Goal: Check status: Check status

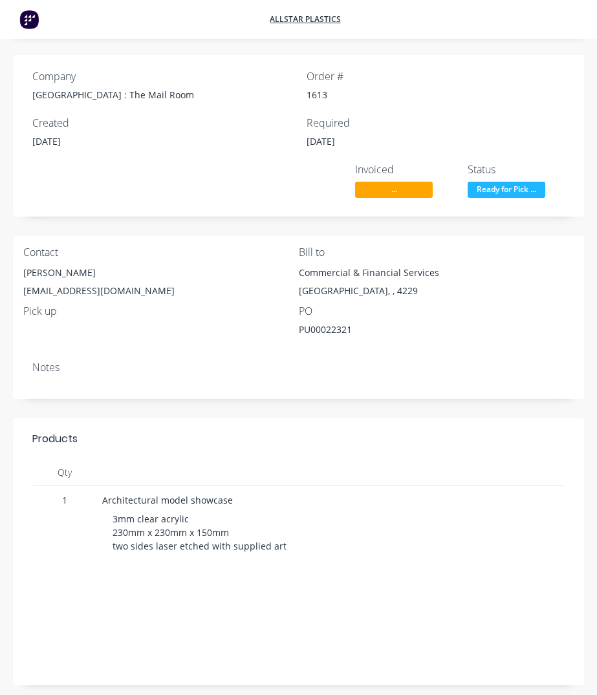
click at [399, 185] on span "..." at bounding box center [394, 190] width 78 height 16
click at [395, 186] on span "..." at bounding box center [394, 190] width 78 height 16
click at [391, 189] on span "..." at bounding box center [394, 190] width 78 height 16
click at [388, 191] on span "..." at bounding box center [394, 190] width 78 height 16
click at [435, 239] on div "Contact [PERSON_NAME] [EMAIL_ADDRESS][DOMAIN_NAME] Bill to Commercial & Financi…" at bounding box center [298, 293] width 571 height 115
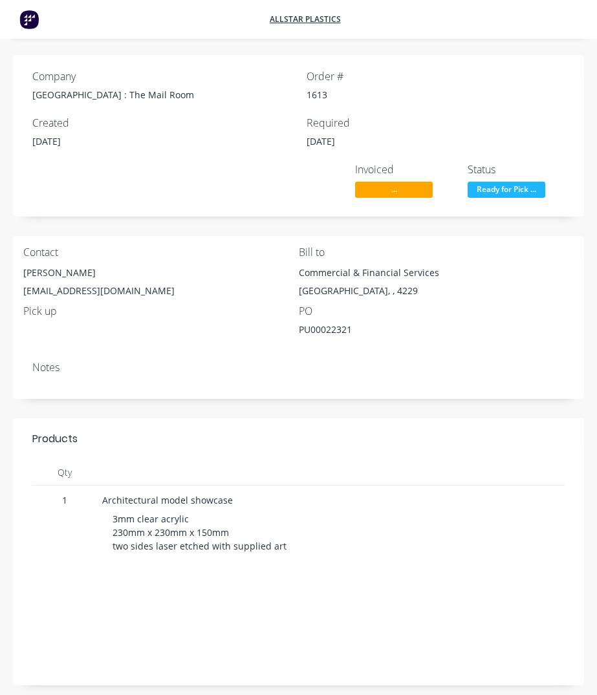
click at [393, 187] on span "..." at bounding box center [394, 190] width 78 height 16
